Goal: Information Seeking & Learning: Learn about a topic

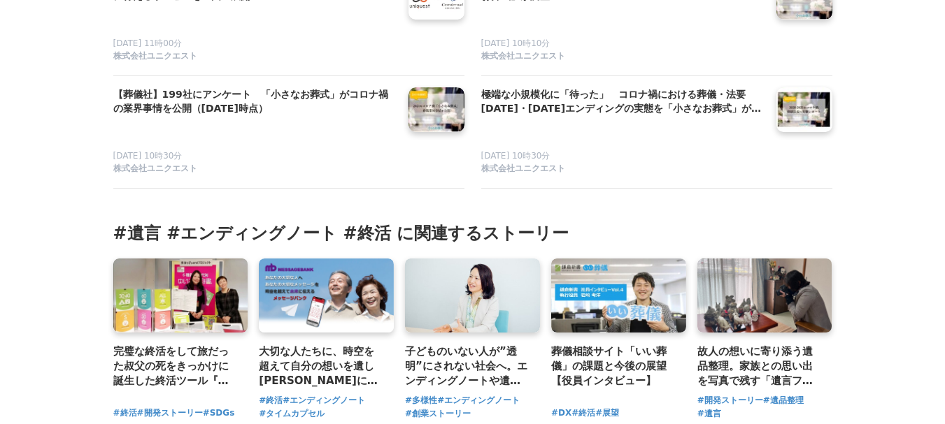
scroll to position [5874, 0]
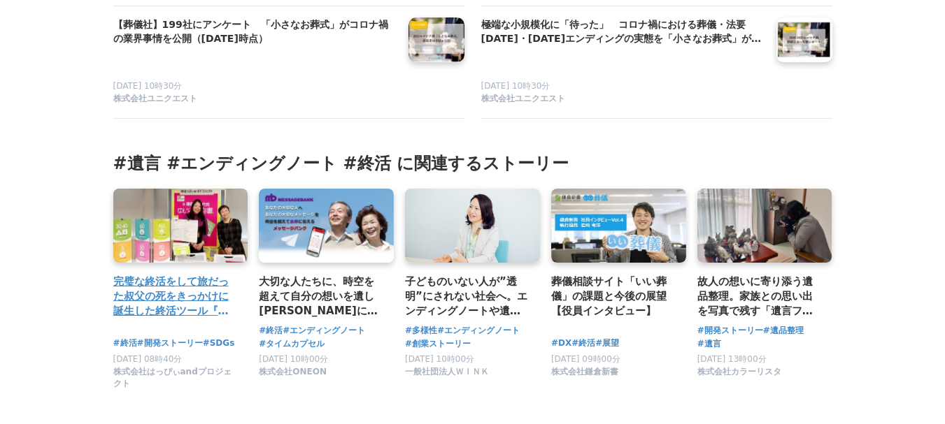
click at [143, 292] on h3 "完璧な終活をして旅だった叔父の死をきっかけに誕生した終活ツール『ゆいごん白書®』。高齢者のみならず、若者・社長・障がい者などさまざまな境遇の人に「もしもの時」…" at bounding box center [175, 296] width 124 height 45
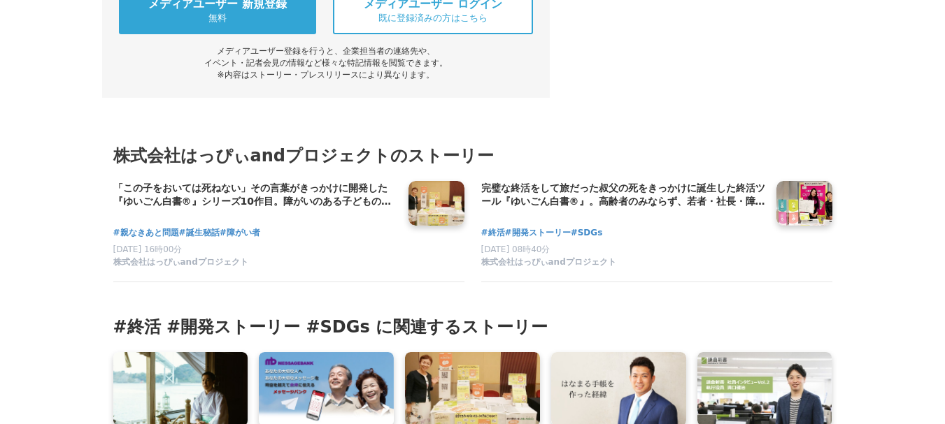
scroll to position [11957, 0]
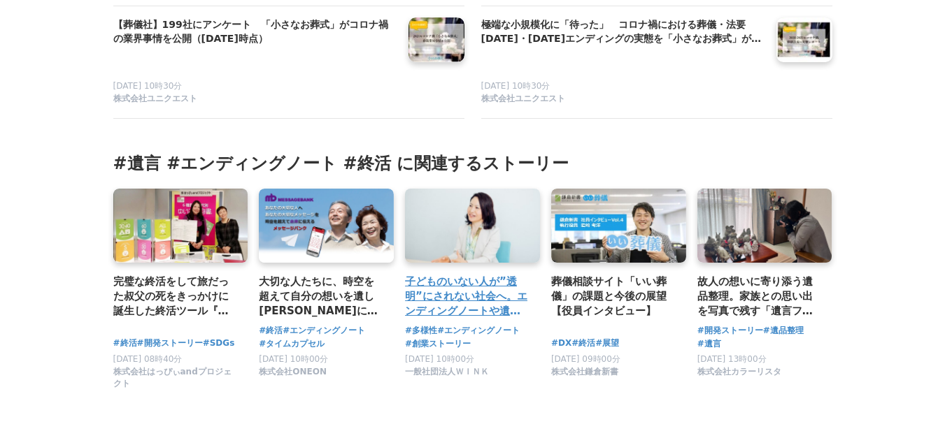
click at [468, 274] on h3 "子どものいない人が”透明”にされない社会へ。エンディングノートや遺言・医療同意等を学び合いながら仲間と将来不安に向きあう一般社団法人WINKの取り組み" at bounding box center [467, 296] width 124 height 45
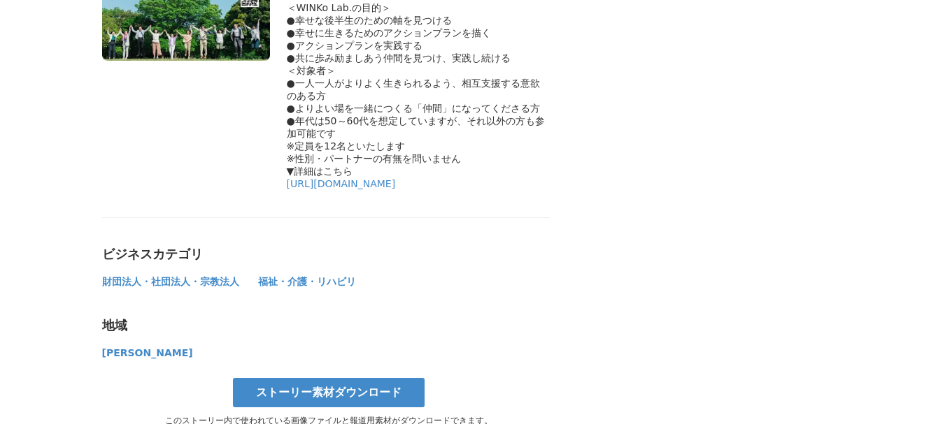
scroll to position [7342, 0]
